Goal: Communication & Community: Share content

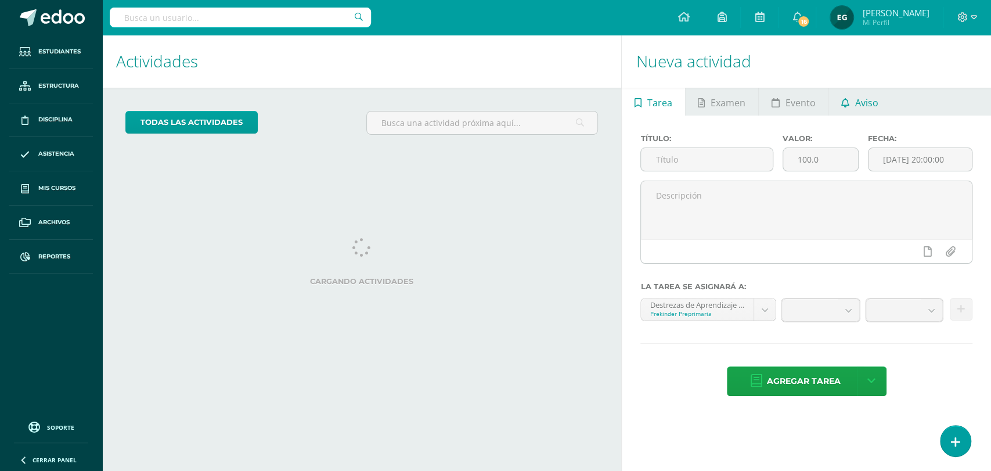
click at [862, 102] on span "Aviso" at bounding box center [866, 103] width 23 height 28
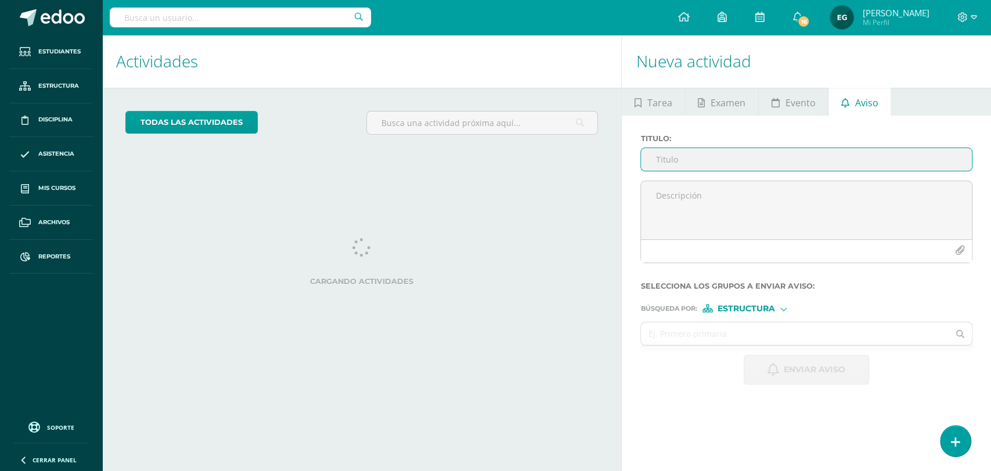
click at [670, 158] on input "Titulo :" at bounding box center [806, 159] width 331 height 23
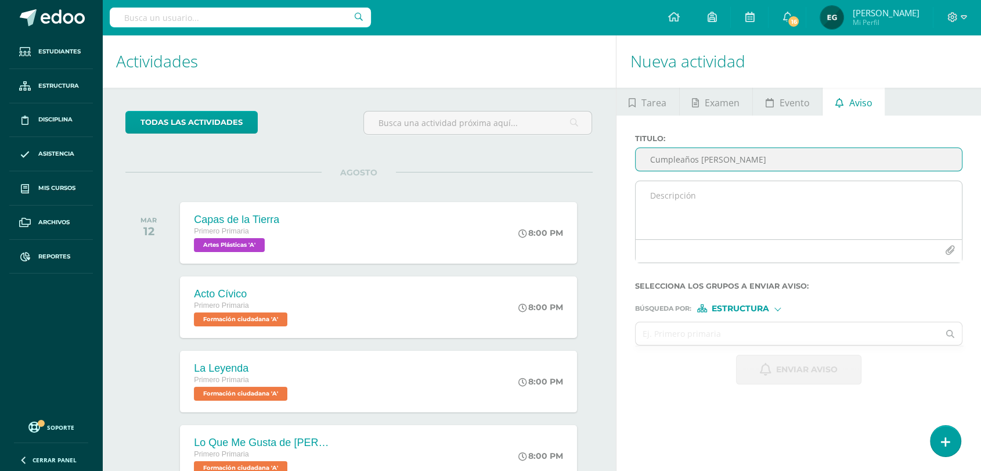
type input "Cumpleaños Andrea Casasola"
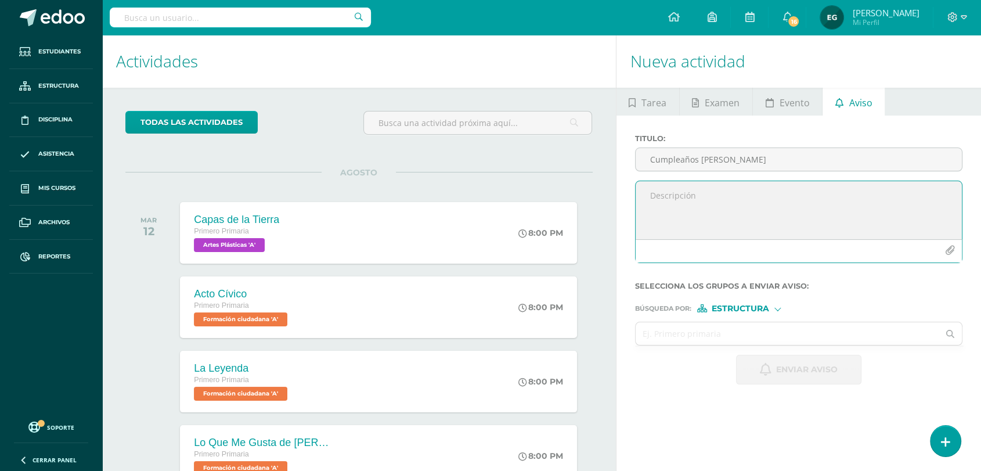
click at [740, 194] on textarea at bounding box center [799, 210] width 327 height 58
type textarea "Estimados Padres de Familia y Estudiantes: Buenas tardes, reciban un cordial sa…"
click at [947, 253] on icon "button" at bounding box center [950, 251] width 10 height 10
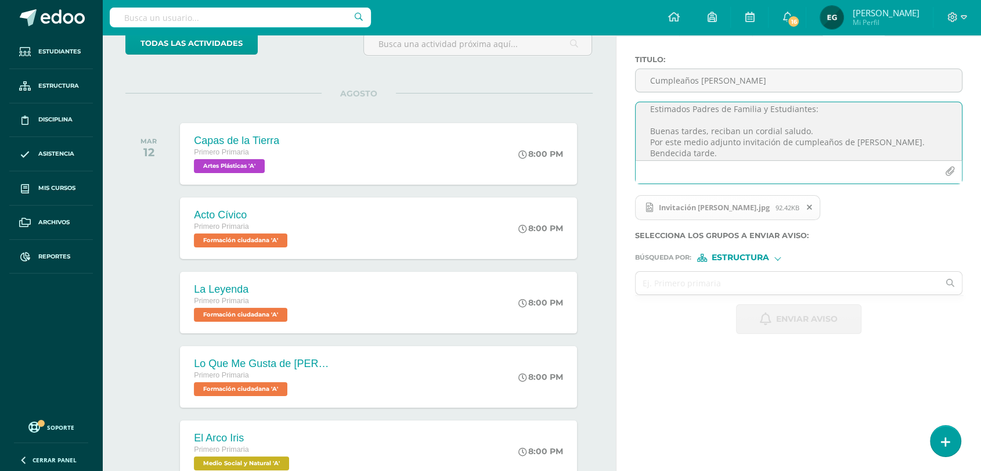
scroll to position [0, 0]
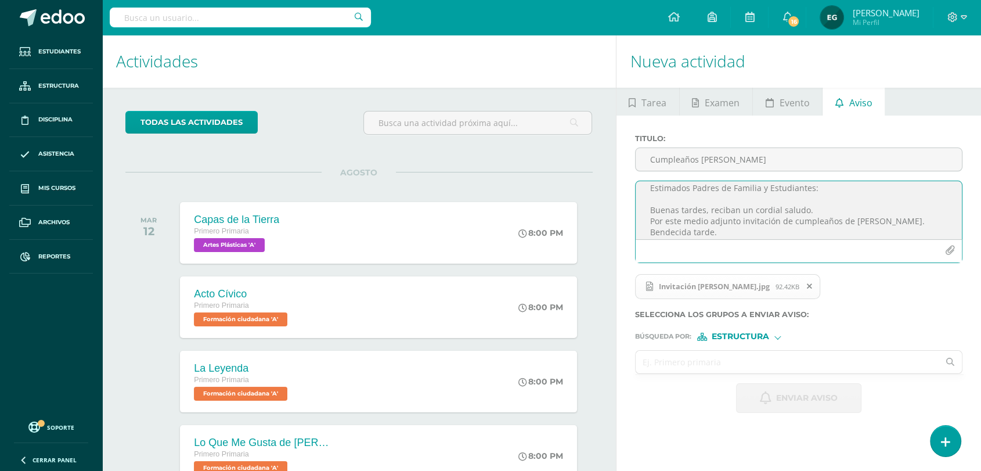
click at [747, 361] on input "text" at bounding box center [788, 362] width 304 height 23
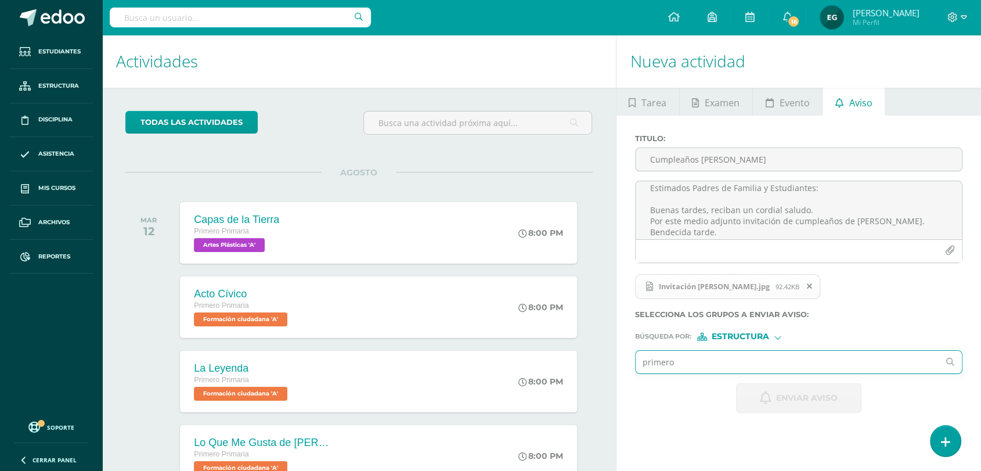
type input "primero"
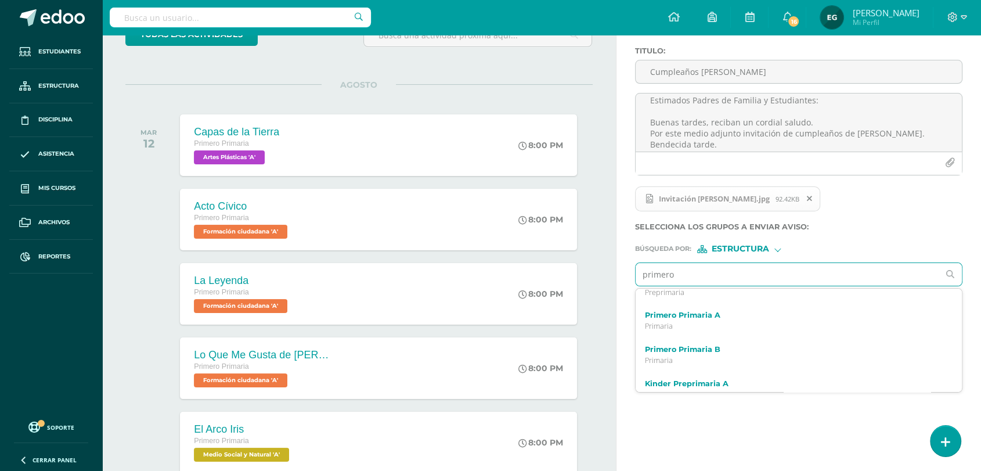
scroll to position [192, 0]
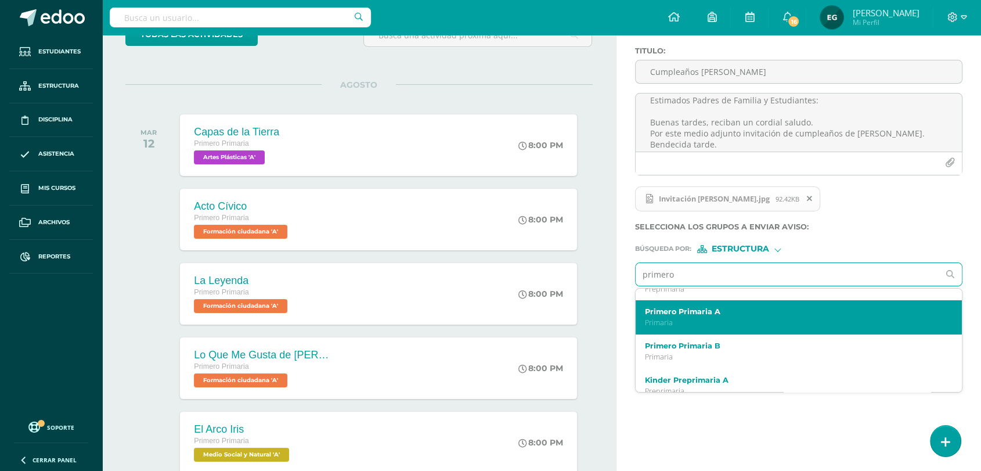
click at [723, 325] on p "Primaria" at bounding box center [792, 323] width 295 height 10
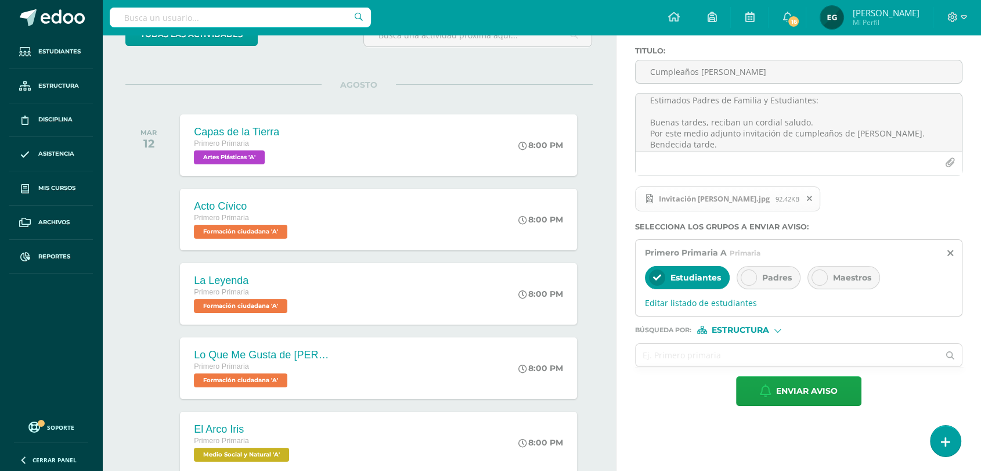
click at [751, 278] on icon at bounding box center [749, 277] width 8 height 8
click at [793, 388] on span "Enviar aviso" at bounding box center [807, 391] width 62 height 28
